Goal: Task Accomplishment & Management: Manage account settings

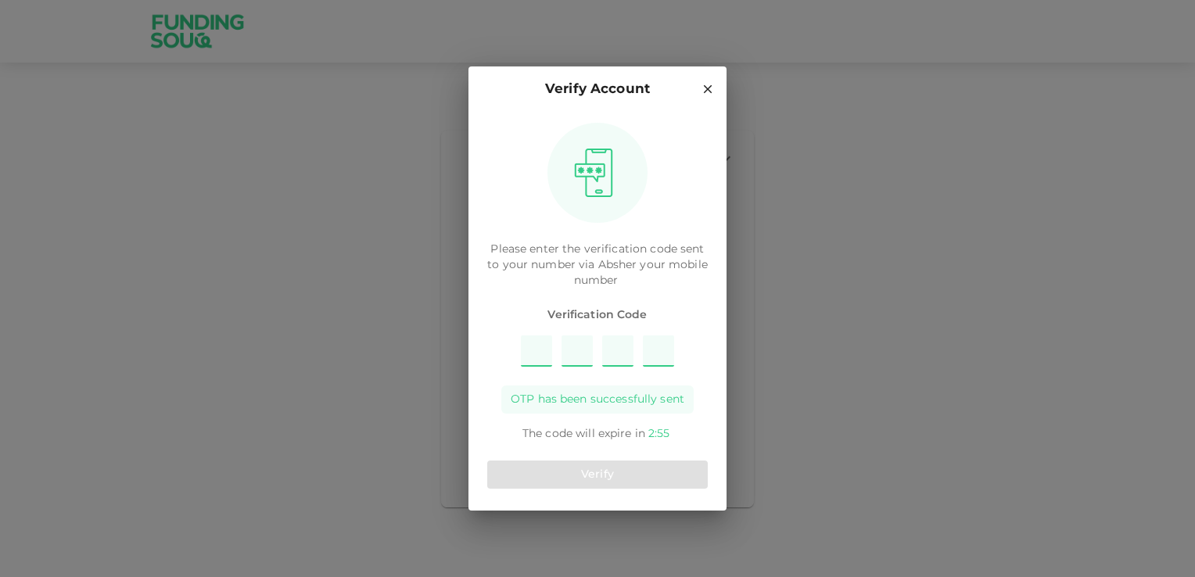
type input "6"
type input "2"
type input "5"
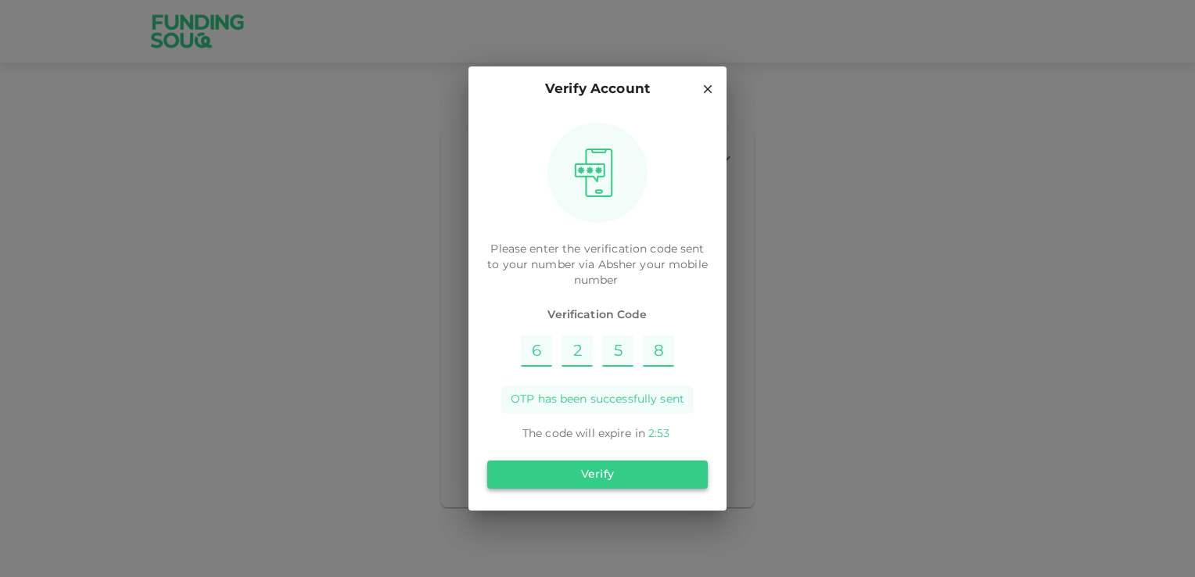
type input "8"
click at [568, 482] on button "Verify" at bounding box center [597, 475] width 220 height 28
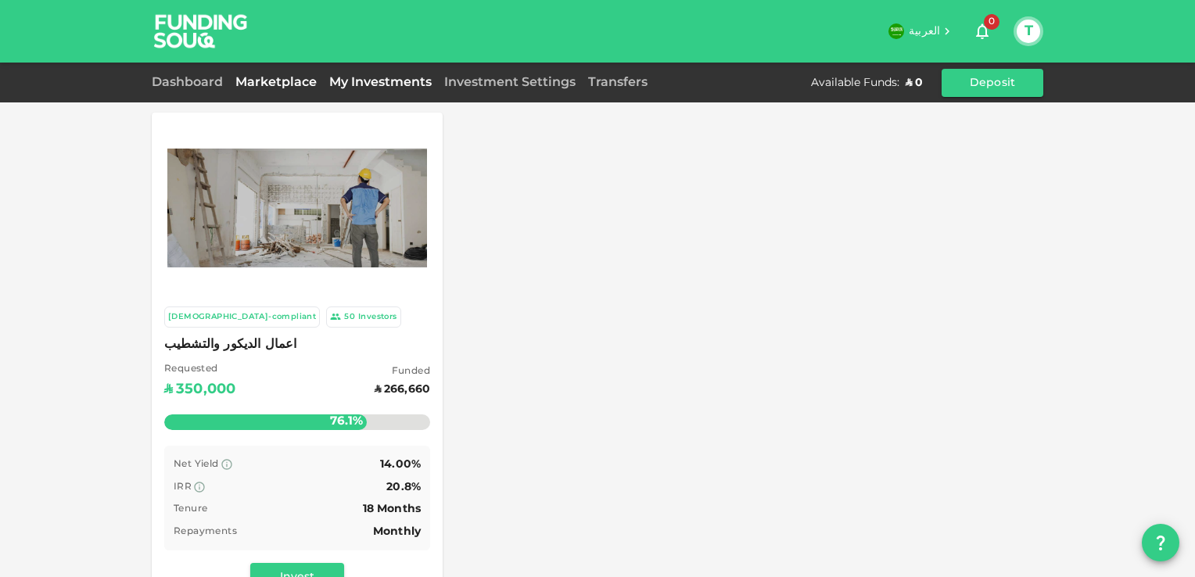
click at [374, 78] on link "My Investments" at bounding box center [380, 83] width 115 height 12
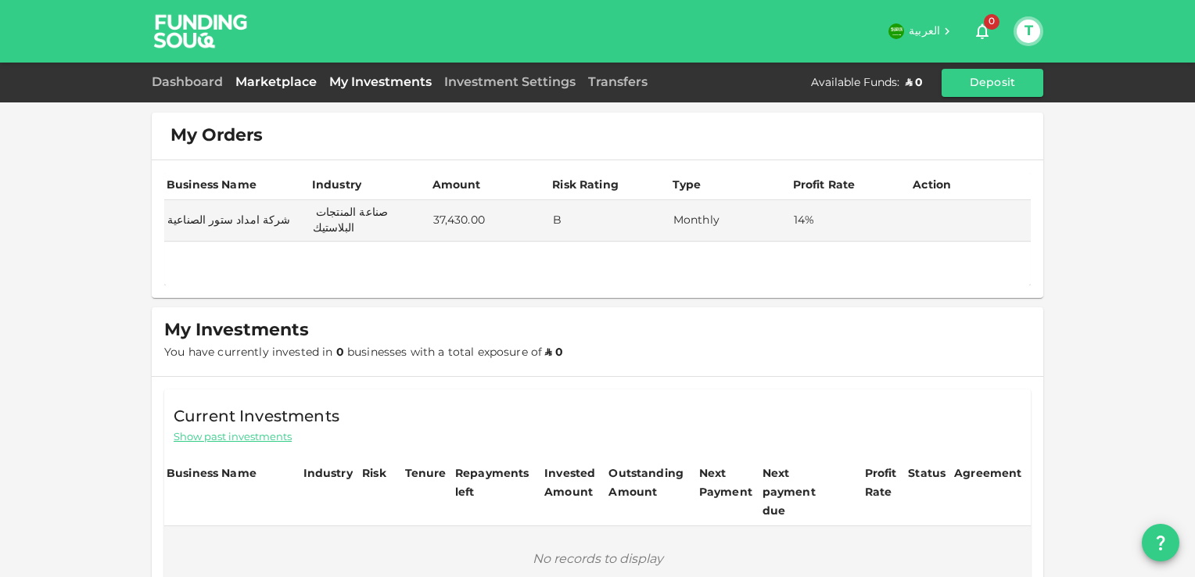
click at [291, 80] on link "Marketplace" at bounding box center [276, 83] width 94 height 12
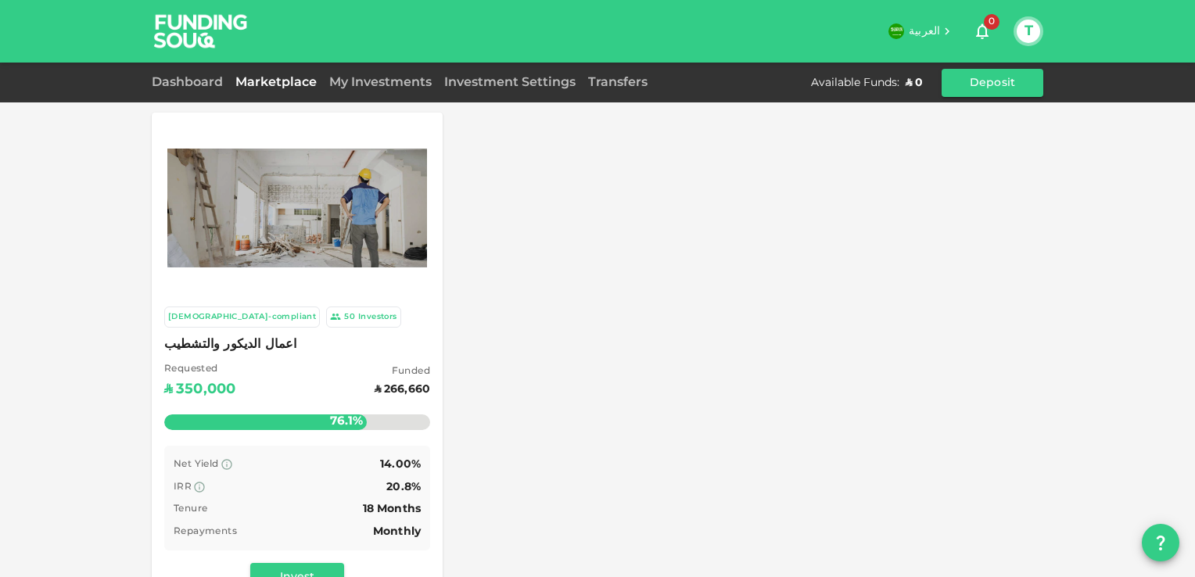
click at [203, 88] on div "Dashboard" at bounding box center [190, 82] width 77 height 19
click at [206, 83] on link "Dashboard" at bounding box center [190, 83] width 77 height 12
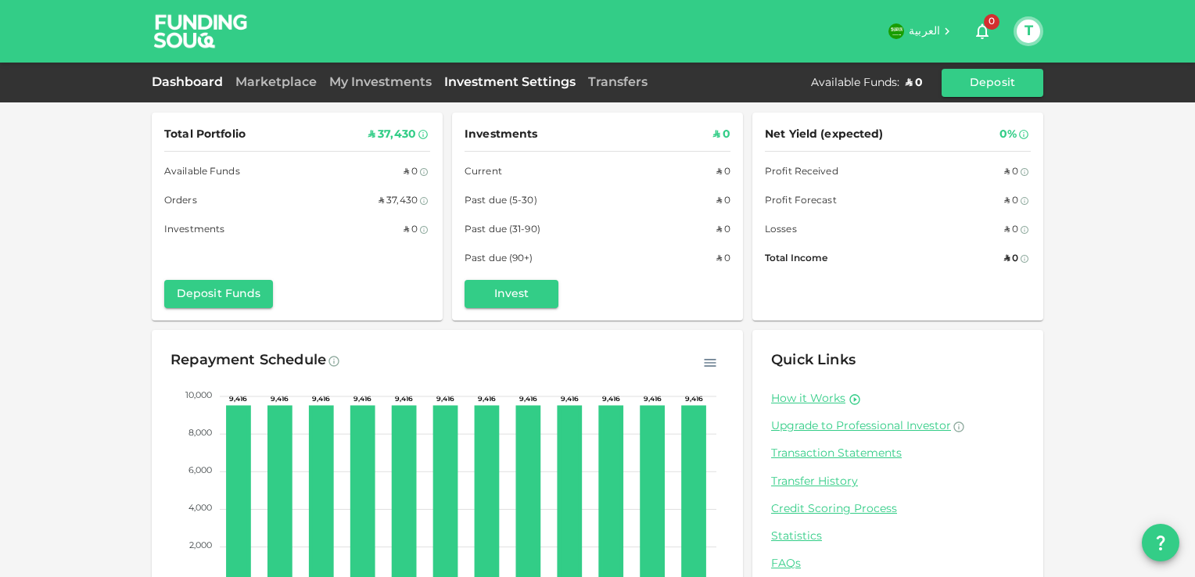
click at [530, 82] on link "Investment Settings" at bounding box center [510, 83] width 144 height 12
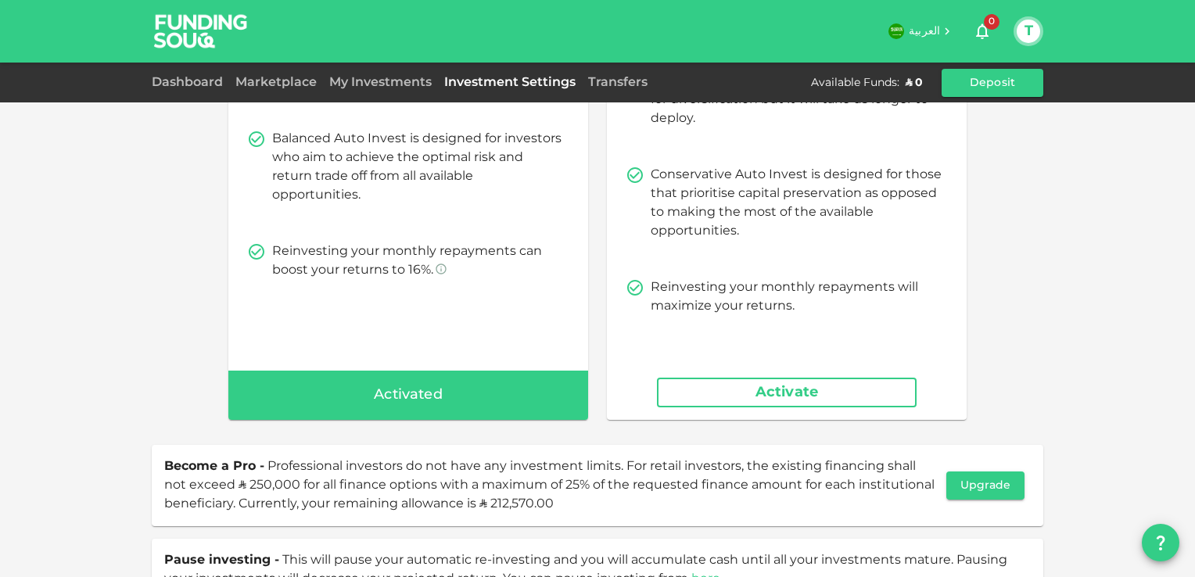
scroll to position [256, 0]
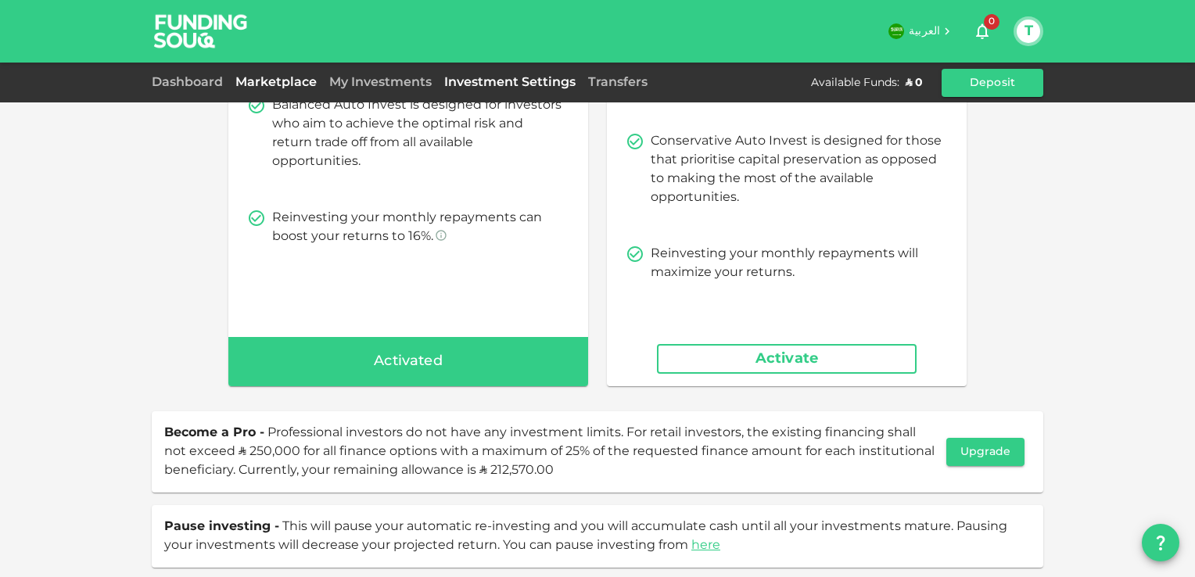
click at [253, 82] on link "Marketplace" at bounding box center [276, 83] width 94 height 12
